Goal: Transaction & Acquisition: Obtain resource

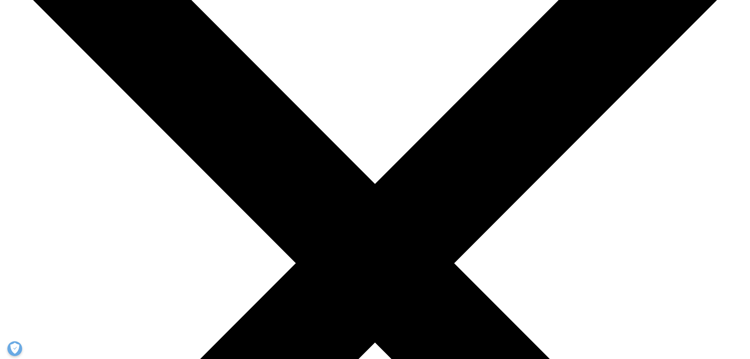
scroll to position [118, 0]
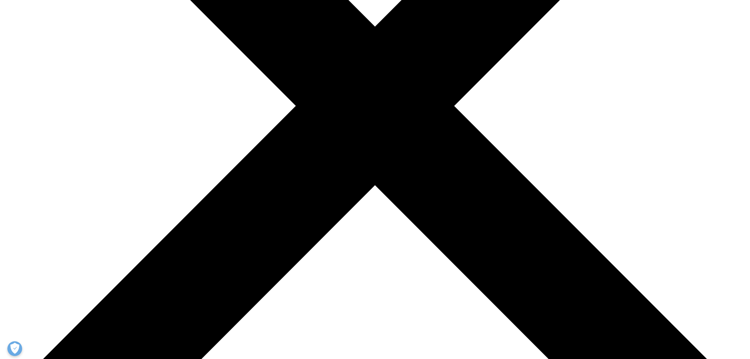
type input "Jessie"
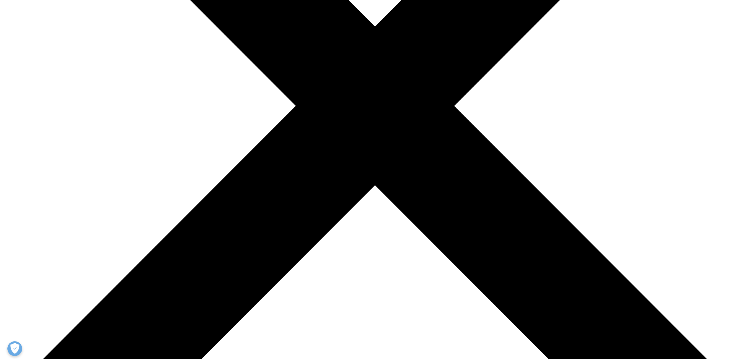
type input "Tan"
type input "jessie.tan@iqvia.com"
type input "Marketing Associate"
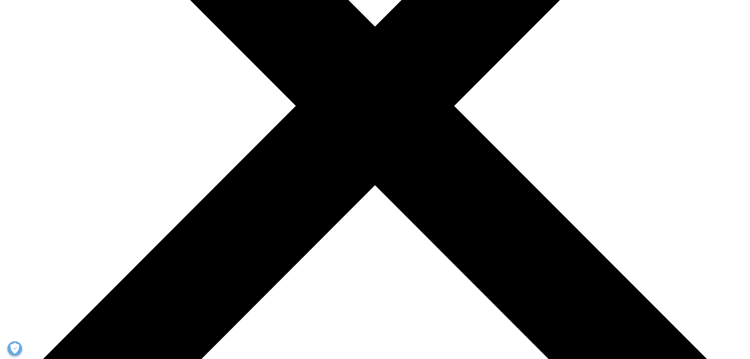
type input "IQVIA"
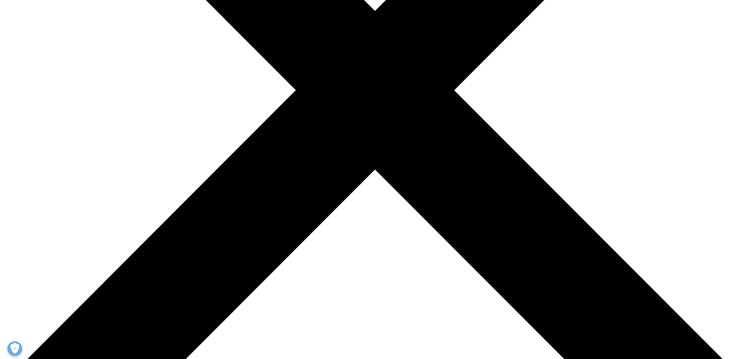
select select "Malaysia"
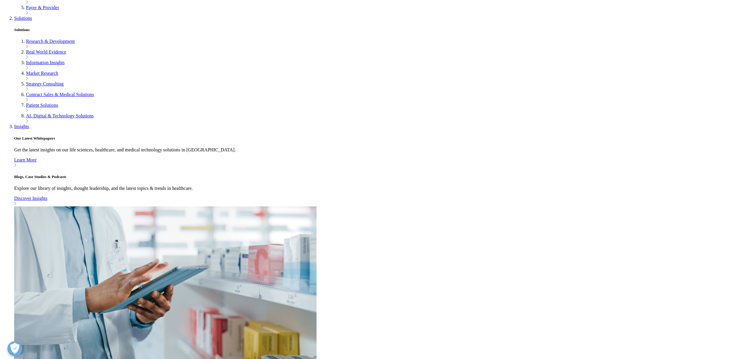
scroll to position [179, 0]
